Goal: Task Accomplishment & Management: Manage account settings

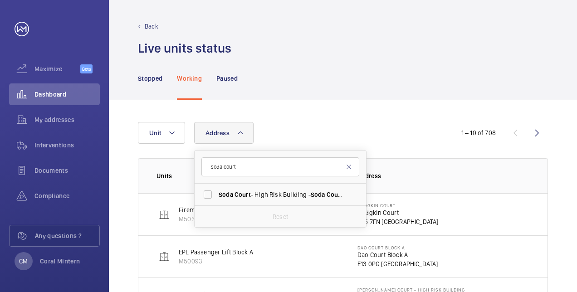
type input "soda court"
click at [265, 199] on label "Soda Court - High Risk Building - [GEOGRAPHIC_DATA]" at bounding box center [274, 195] width 158 height 22
click at [217, 199] on input "Soda Court - High Risk Building - [GEOGRAPHIC_DATA]" at bounding box center [208, 195] width 18 height 18
checkbox input "true"
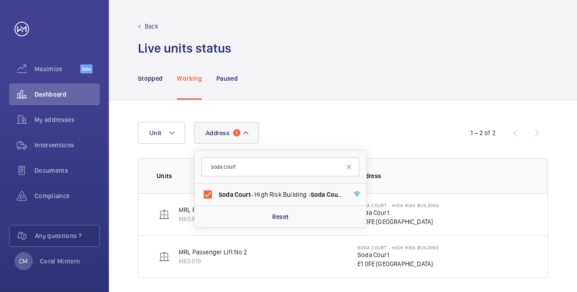
click at [377, 123] on div "Address [STREET_ADDRESS] Reset Unit" at bounding box center [288, 133] width 301 height 22
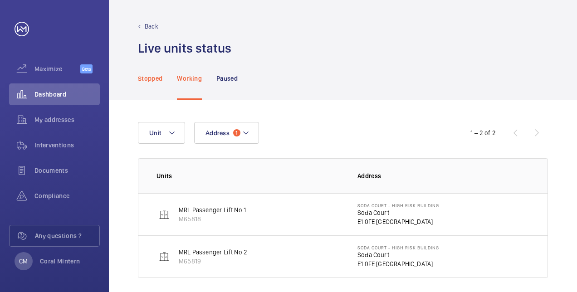
click at [150, 73] on div "Stopped" at bounding box center [150, 78] width 25 height 43
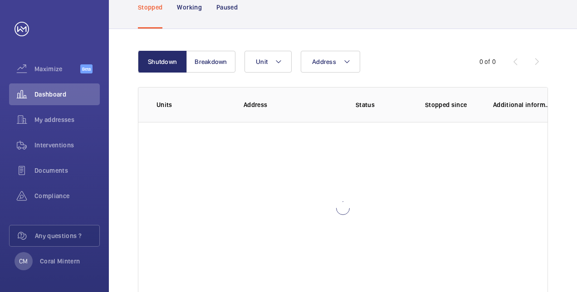
scroll to position [91, 0]
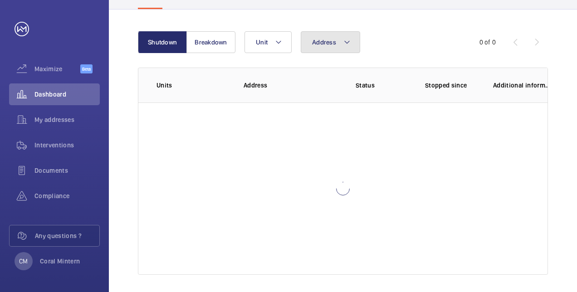
click at [337, 50] on button "Address" at bounding box center [330, 42] width 59 height 22
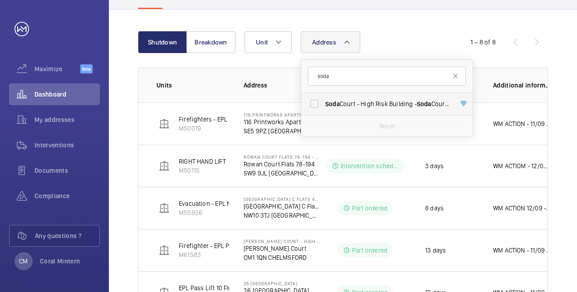
type input "soda"
click at [369, 102] on span "Soda Court - High Risk Building - [GEOGRAPHIC_DATA]" at bounding box center [387, 103] width 125 height 9
click at [324, 102] on input "Soda Court - High Risk Building - [GEOGRAPHIC_DATA]" at bounding box center [314, 104] width 18 height 18
checkbox input "true"
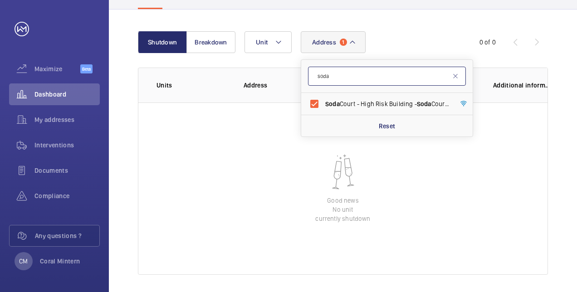
drag, startPoint x: 364, startPoint y: 74, endPoint x: 305, endPoint y: 82, distance: 59.1
click at [290, 81] on wm-front-table "Shutdown Breakdown Address [STREET_ADDRESS] Reset Unit 0 of 0 Units Address Sta…" at bounding box center [343, 153] width 410 height 244
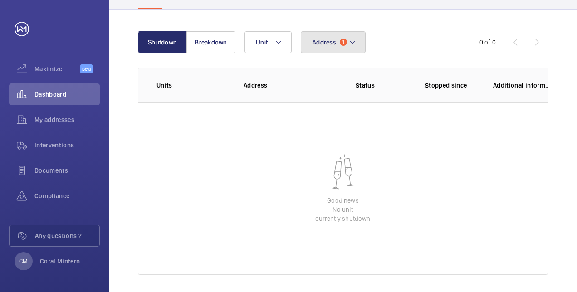
click at [344, 48] on button "Address 1" at bounding box center [333, 42] width 65 height 22
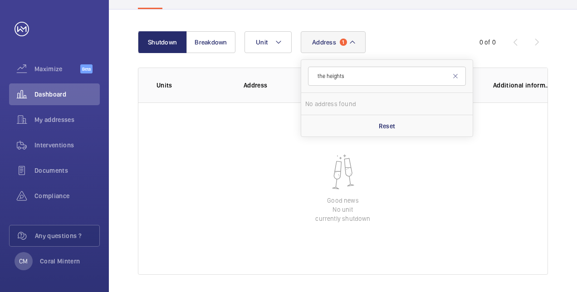
drag, startPoint x: 357, startPoint y: 77, endPoint x: 312, endPoint y: 76, distance: 44.5
click at [312, 76] on input "the heights" at bounding box center [387, 76] width 158 height 19
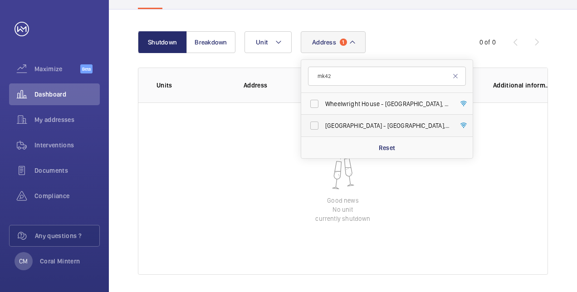
type input "mk42"
click at [384, 129] on span "[STREET_ADDRESS]" at bounding box center [387, 125] width 125 height 9
click at [324, 129] on input "[STREET_ADDRESS]" at bounding box center [314, 126] width 18 height 18
checkbox input "true"
click at [383, 97] on label "Wheelwright House - [GEOGRAPHIC_DATA]" at bounding box center [380, 104] width 158 height 22
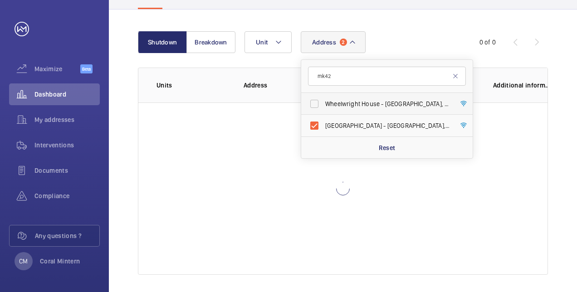
click at [324, 97] on input "Wheelwright House - [GEOGRAPHIC_DATA]" at bounding box center [314, 104] width 18 height 18
checkbox input "true"
click at [347, 116] on label "[STREET_ADDRESS]" at bounding box center [380, 126] width 158 height 22
click at [324, 117] on input "[STREET_ADDRESS]" at bounding box center [314, 126] width 18 height 18
checkbox input "false"
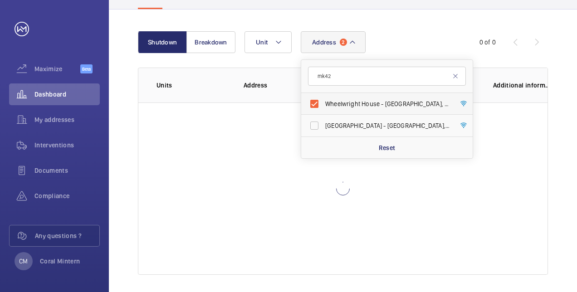
drag, startPoint x: 351, startPoint y: 107, endPoint x: 348, endPoint y: 103, distance: 5.5
click at [351, 107] on span "Wheelwright House - [GEOGRAPHIC_DATA]" at bounding box center [387, 103] width 125 height 9
click at [324, 107] on input "Wheelwright House - [GEOGRAPHIC_DATA]" at bounding box center [314, 104] width 18 height 18
checkbox input "false"
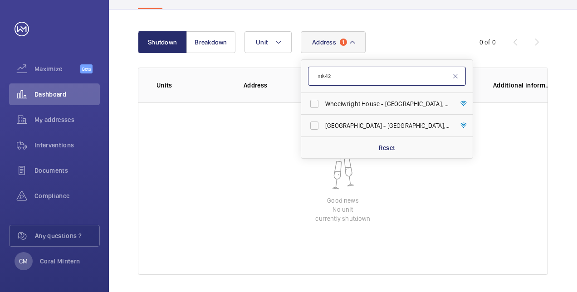
drag, startPoint x: 337, startPoint y: 84, endPoint x: 286, endPoint y: 88, distance: 51.5
click at [317, 79] on input "mk42" at bounding box center [387, 76] width 158 height 19
type input "m"
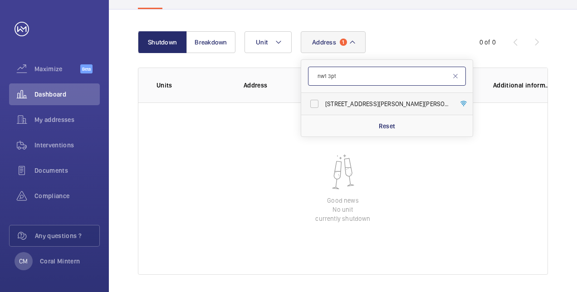
type input "nw1 3pt"
click at [414, 95] on label "[STREET_ADDRESS][PERSON_NAME][PERSON_NAME]" at bounding box center [380, 104] width 158 height 22
click at [324, 95] on input "[STREET_ADDRESS][PERSON_NAME][PERSON_NAME]" at bounding box center [314, 104] width 18 height 18
click at [373, 109] on label "[STREET_ADDRESS][PERSON_NAME][PERSON_NAME]" at bounding box center [380, 104] width 158 height 22
click at [324, 109] on input "[STREET_ADDRESS][PERSON_NAME][PERSON_NAME]" at bounding box center [314, 104] width 18 height 18
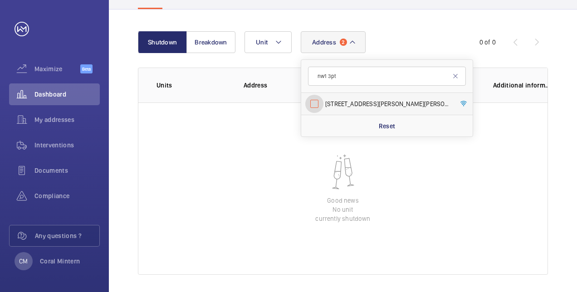
checkbox input "false"
drag, startPoint x: 342, startPoint y: 72, endPoint x: 317, endPoint y: 71, distance: 25.0
click at [317, 71] on input "e" at bounding box center [387, 76] width 158 height 19
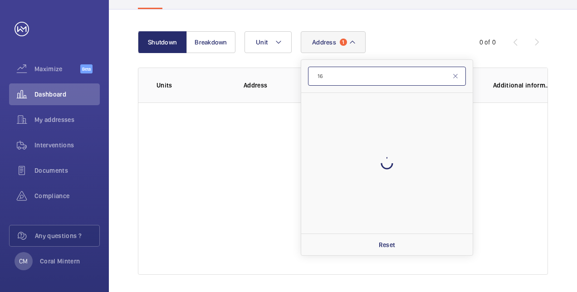
type input "1"
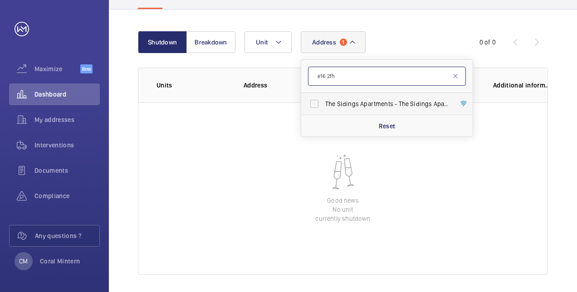
type input "e16 2fh"
click at [369, 106] on span "The Sidings Apartments - [GEOGRAPHIC_DATA]" at bounding box center [387, 103] width 125 height 9
click at [324, 106] on input "The Sidings Apartments - [GEOGRAPHIC_DATA]" at bounding box center [314, 104] width 18 height 18
checkbox input "true"
drag, startPoint x: 340, startPoint y: 75, endPoint x: 315, endPoint y: 74, distance: 24.6
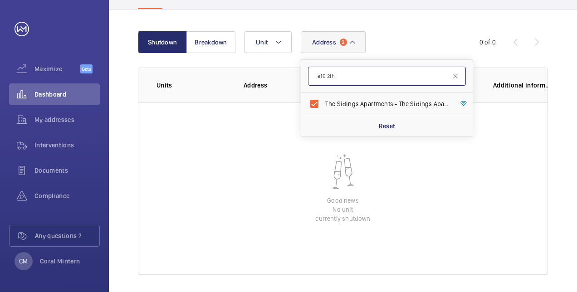
click at [315, 74] on input "e16 2fh" at bounding box center [387, 76] width 158 height 19
drag, startPoint x: 334, startPoint y: 73, endPoint x: 311, endPoint y: 71, distance: 22.3
click at [311, 71] on input "se3 9na" at bounding box center [387, 76] width 158 height 19
type input "e16 2fh"
click at [371, 107] on span "The Sidings Apartments - [GEOGRAPHIC_DATA]" at bounding box center [387, 103] width 125 height 9
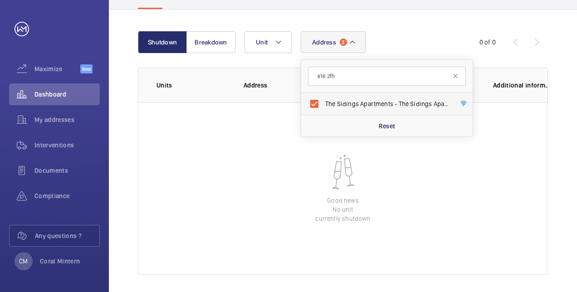
click at [324, 107] on input "The Sidings Apartments - [GEOGRAPHIC_DATA]" at bounding box center [314, 104] width 18 height 18
click at [371, 107] on span "The Sidings Apartments - [GEOGRAPHIC_DATA]" at bounding box center [387, 103] width 125 height 9
click at [324, 107] on input "The Sidings Apartments - [GEOGRAPHIC_DATA]" at bounding box center [314, 104] width 18 height 18
click at [408, 100] on span "The Sidings Apartments - [GEOGRAPHIC_DATA]" at bounding box center [387, 103] width 125 height 9
click at [324, 100] on input "The Sidings Apartments - [GEOGRAPHIC_DATA]" at bounding box center [314, 104] width 18 height 18
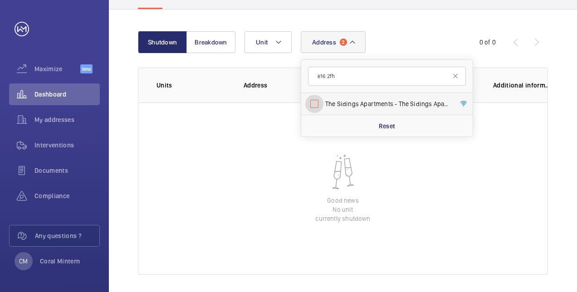
checkbox input "false"
